Goal: Complete application form

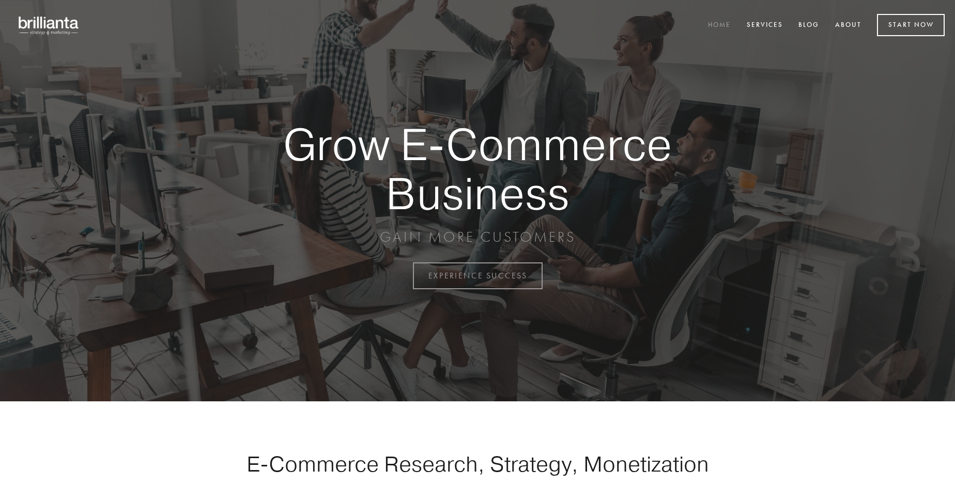
scroll to position [2708, 0]
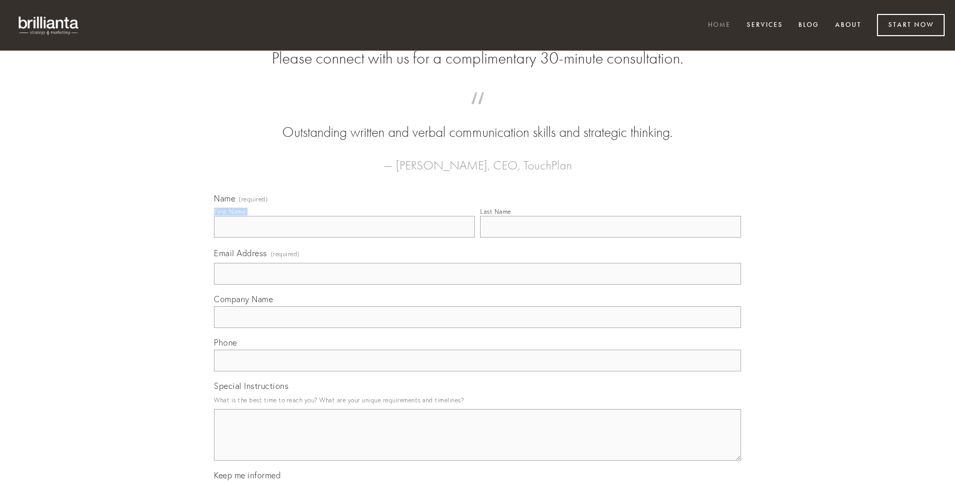
type input "[PERSON_NAME]"
click at [610, 238] on input "Last Name" at bounding box center [610, 227] width 261 height 22
type input "[PERSON_NAME]"
click at [477, 285] on input "Email Address (required)" at bounding box center [477, 274] width 527 height 22
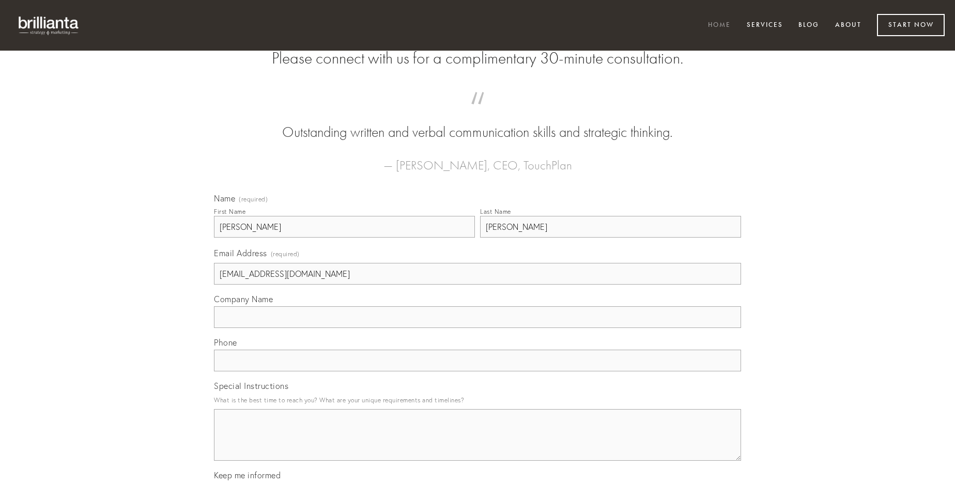
type input "[EMAIL_ADDRESS][DOMAIN_NAME]"
click at [477, 328] on input "Company Name" at bounding box center [477, 317] width 527 height 22
type input "bardus"
click at [477, 371] on input "text" at bounding box center [477, 361] width 527 height 22
click at [477, 444] on textarea "Special Instructions" at bounding box center [477, 435] width 527 height 52
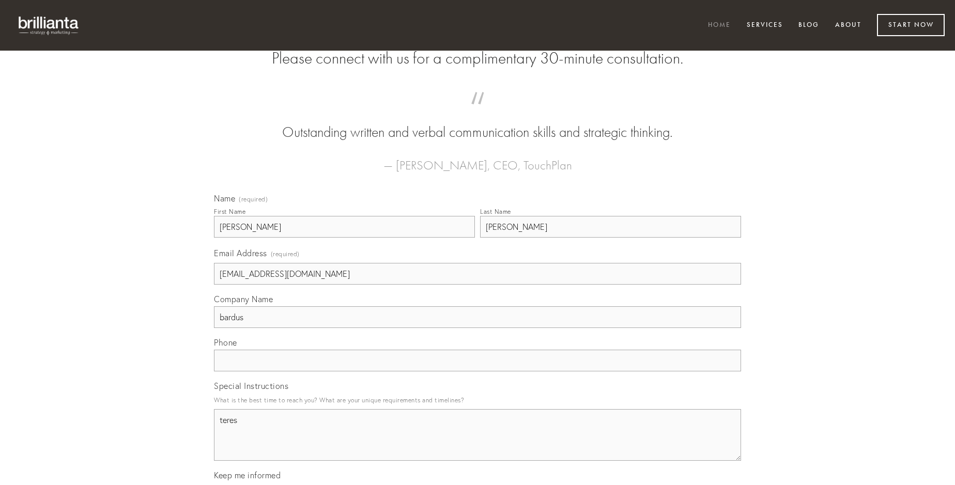
type textarea "teres"
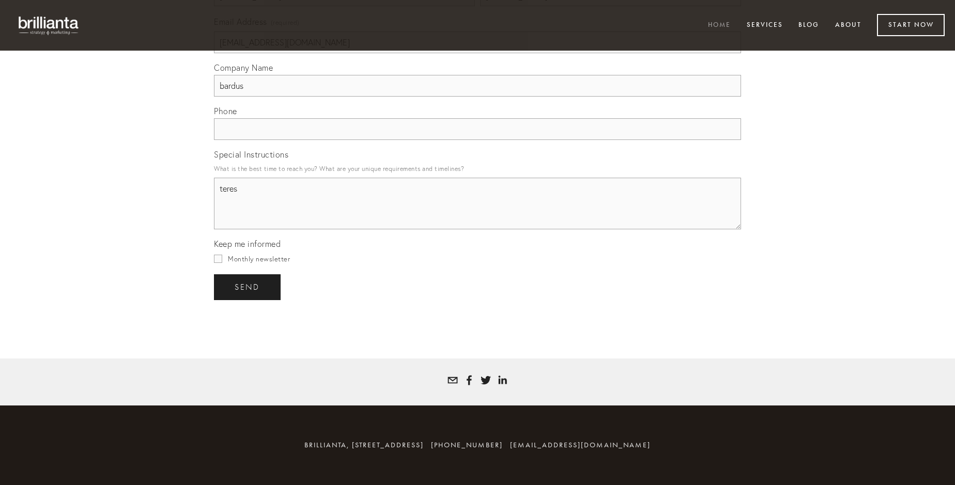
click at [248, 287] on span "send" at bounding box center [247, 287] width 25 height 9
